Goal: Register for event/course

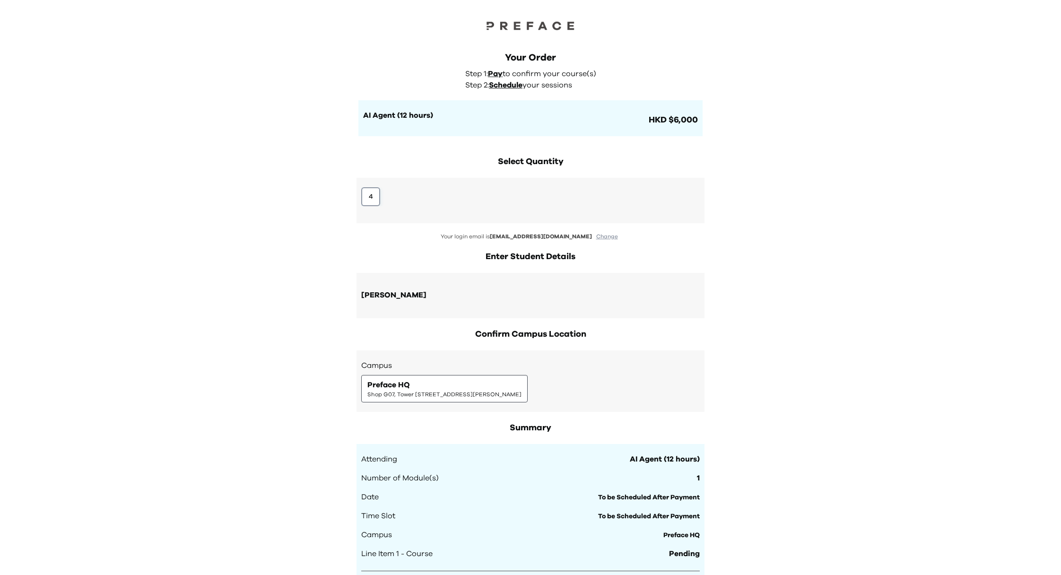
click at [375, 196] on button "4" at bounding box center [370, 196] width 19 height 19
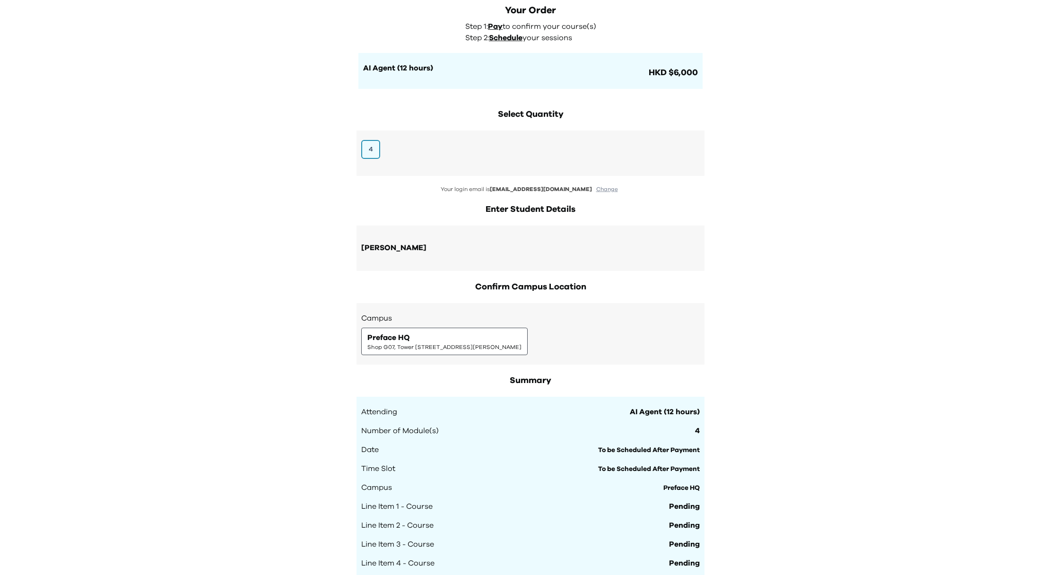
scroll to position [151, 0]
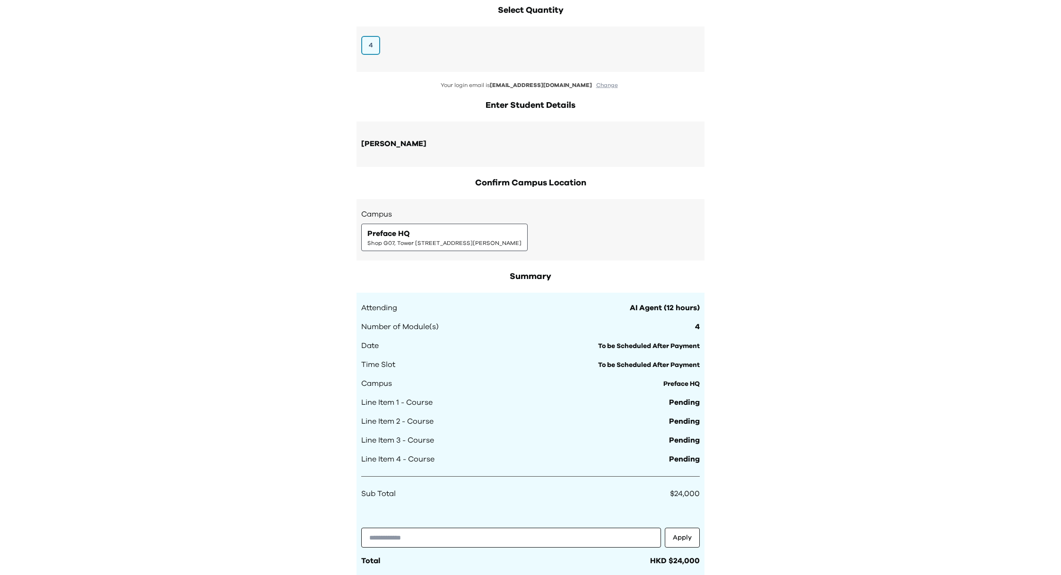
click at [435, 243] on span "Shop G07, Tower [STREET_ADDRESS][PERSON_NAME]" at bounding box center [444, 243] width 154 height 8
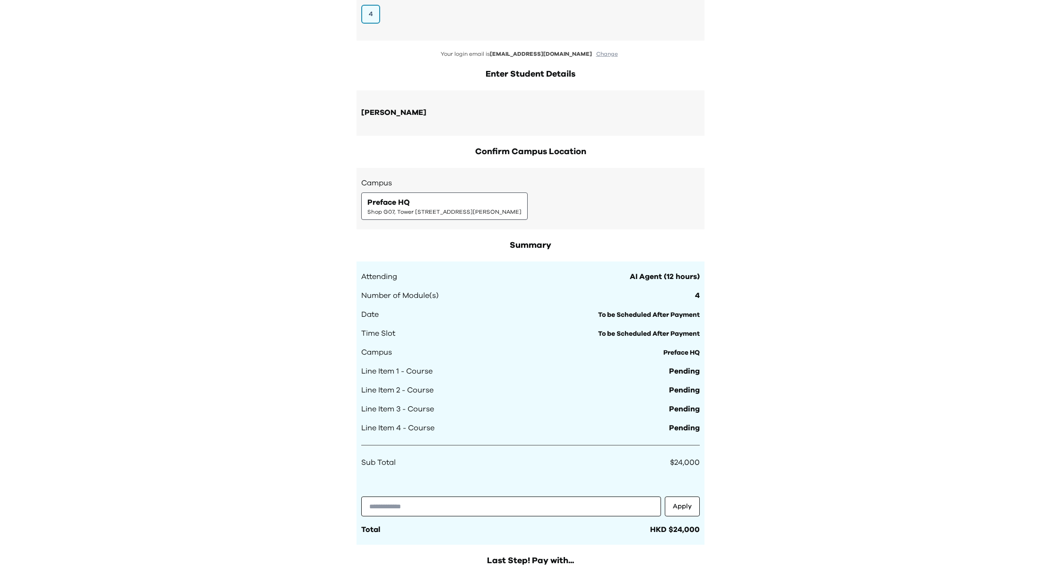
scroll to position [420, 0]
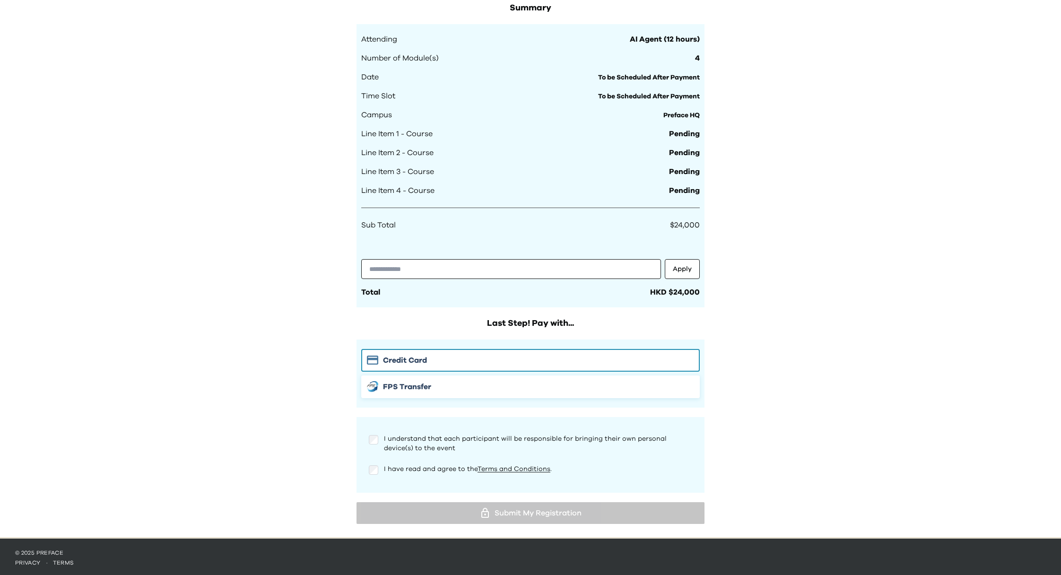
click at [398, 384] on span "FPS Transfer" at bounding box center [407, 386] width 48 height 11
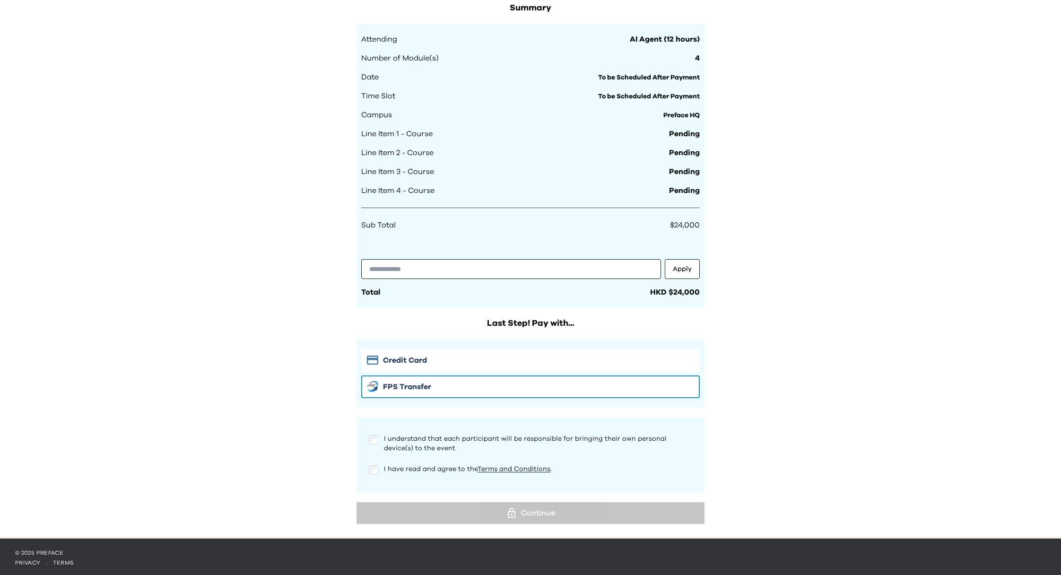
click at [375, 476] on div "I have read and agree to the Terms and Conditions ." at bounding box center [530, 473] width 339 height 19
click at [380, 471] on div "I have read and agree to the Terms and Conditions ." at bounding box center [530, 469] width 323 height 11
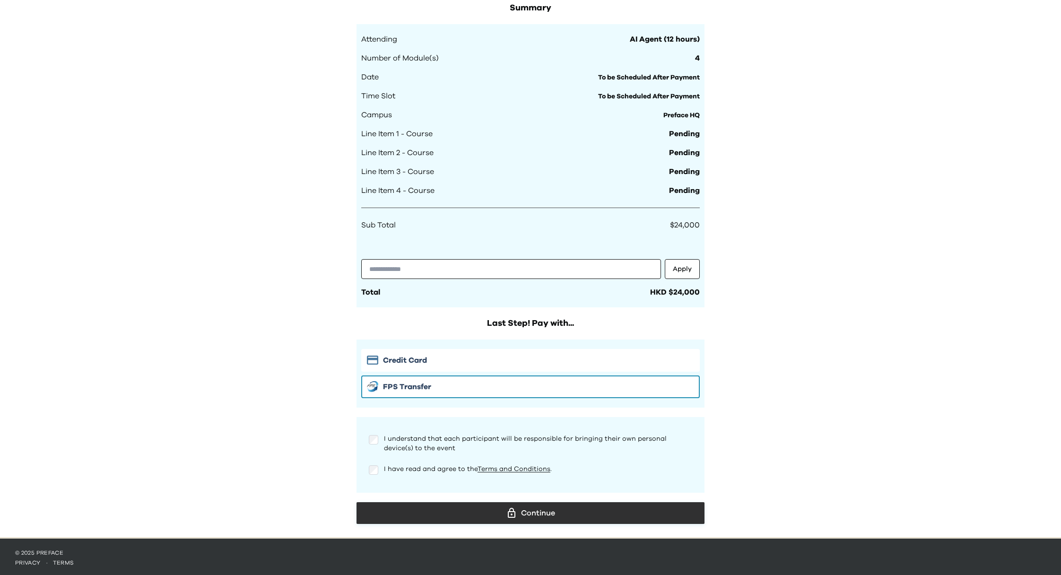
click at [519, 513] on div "Continue" at bounding box center [530, 513] width 333 height 14
